Goal: Information Seeking & Learning: Learn about a topic

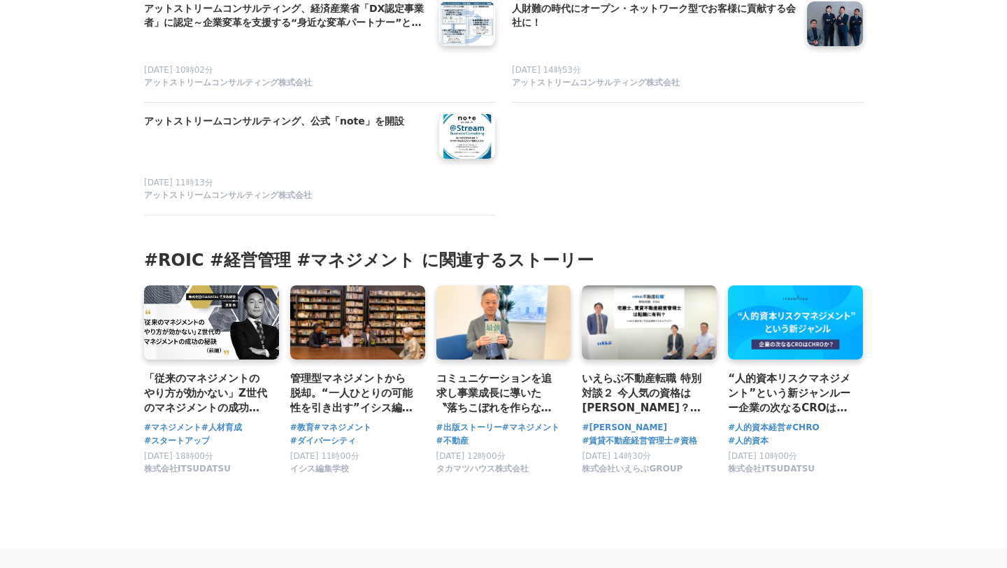
scroll to position [5912, 0]
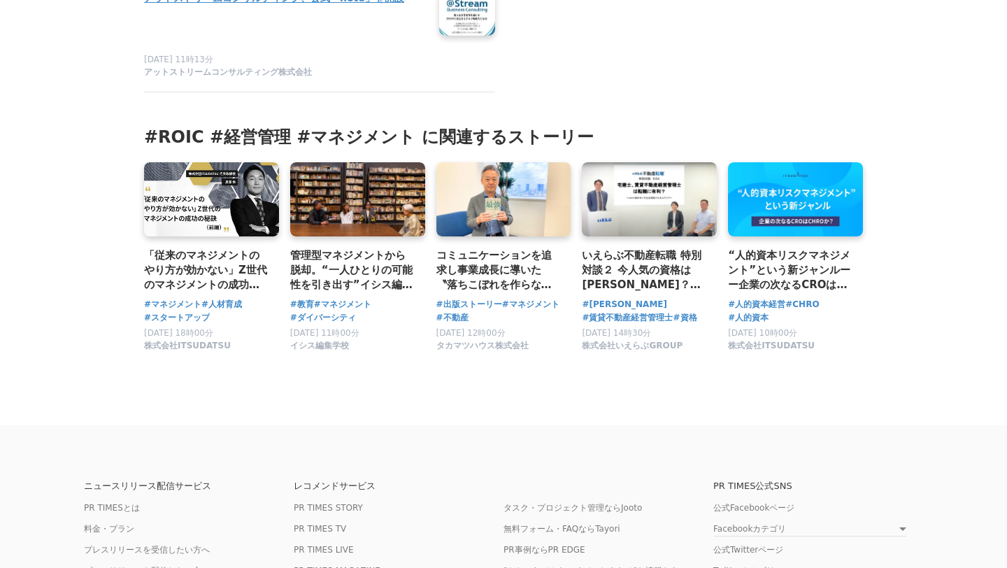
click at [466, 41] on link at bounding box center [467, 14] width 67 height 54
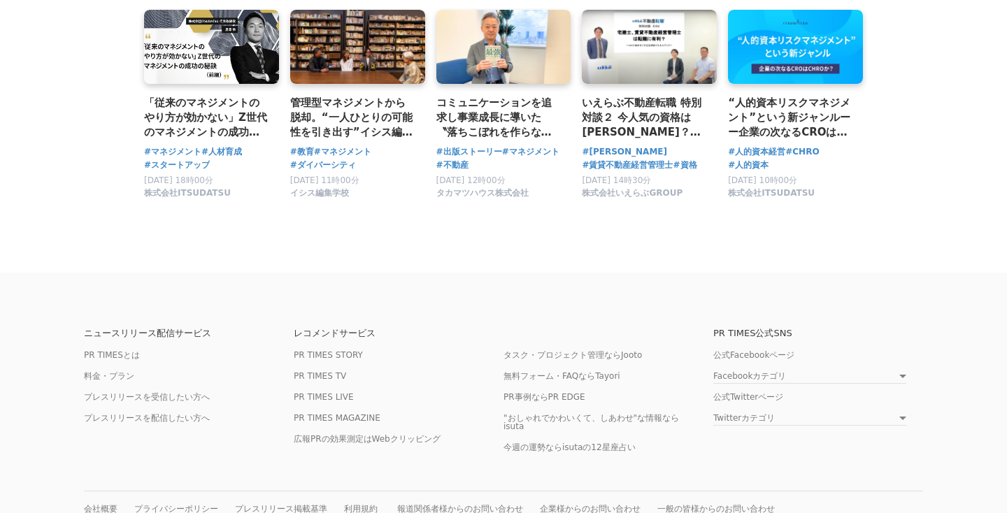
scroll to position [6152, 0]
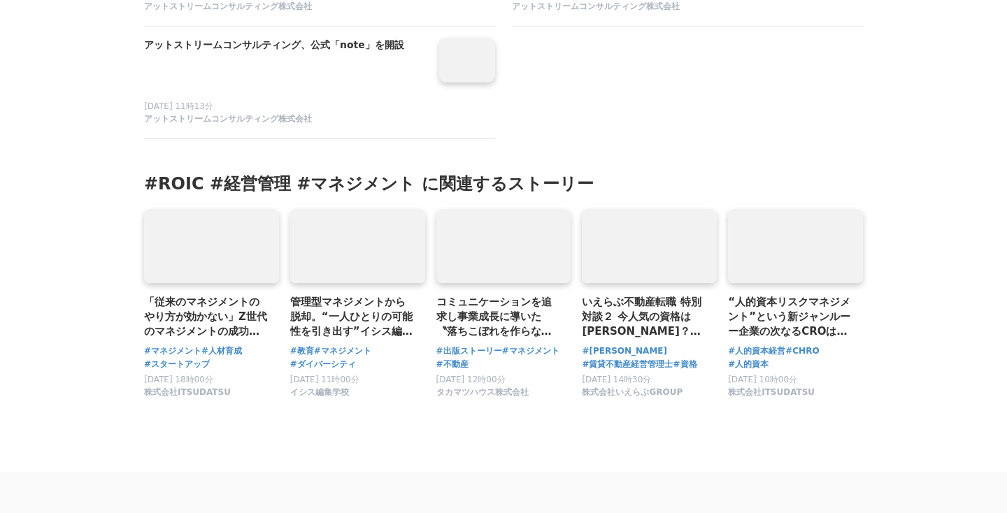
scroll to position [5533, 0]
